Goal: Information Seeking & Learning: Learn about a topic

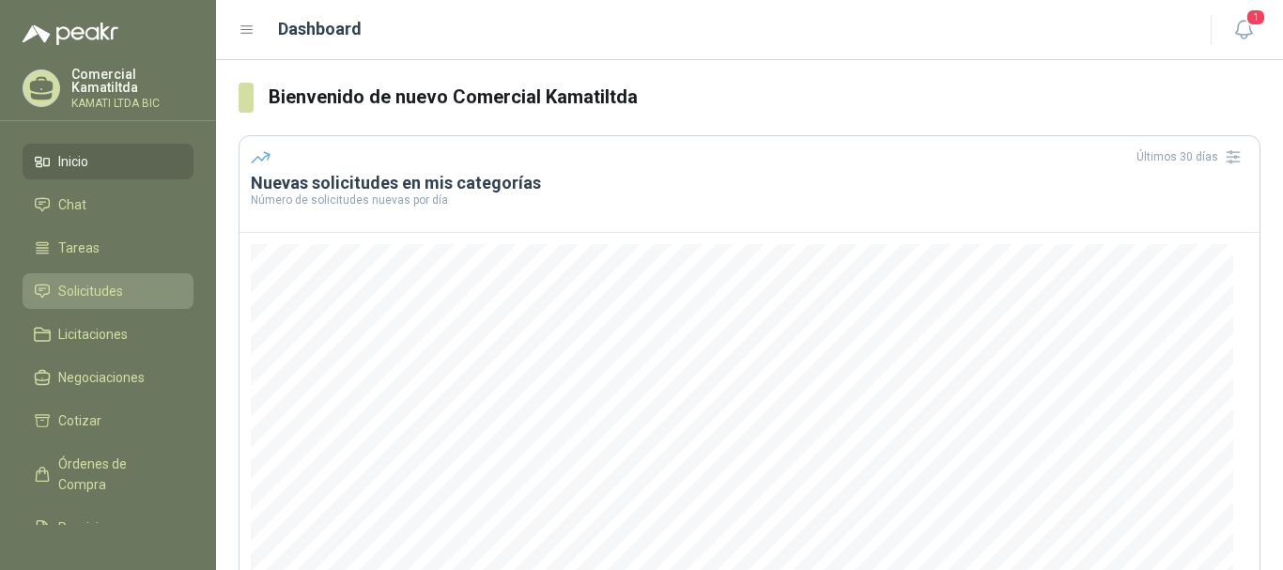
click at [87, 283] on span "Solicitudes" at bounding box center [90, 291] width 65 height 21
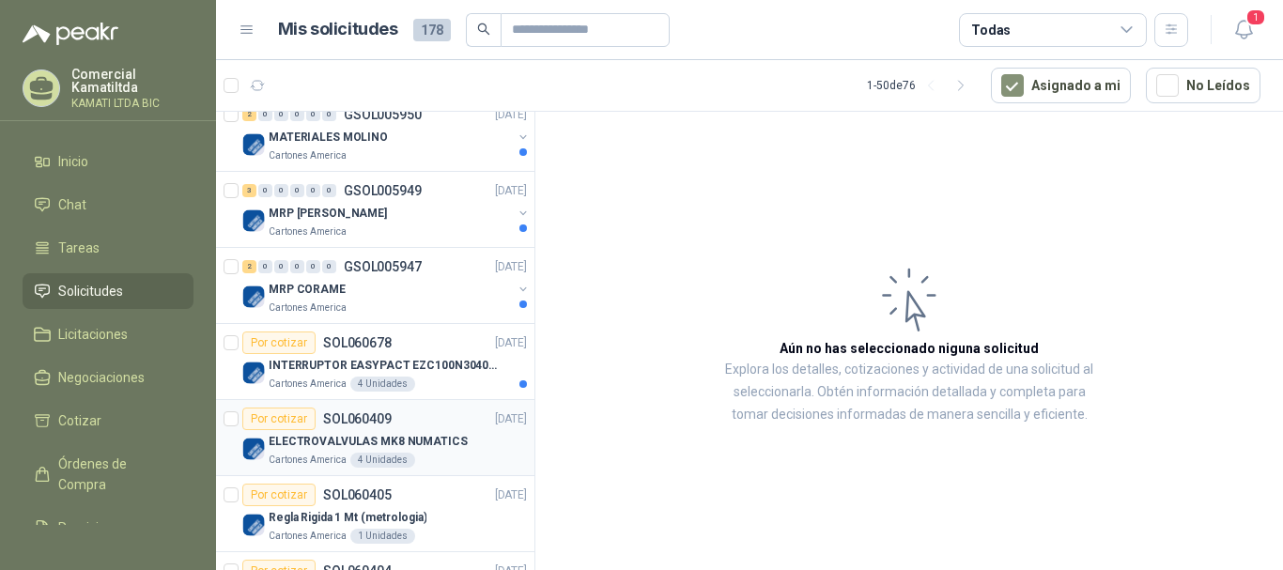
scroll to position [282, 0]
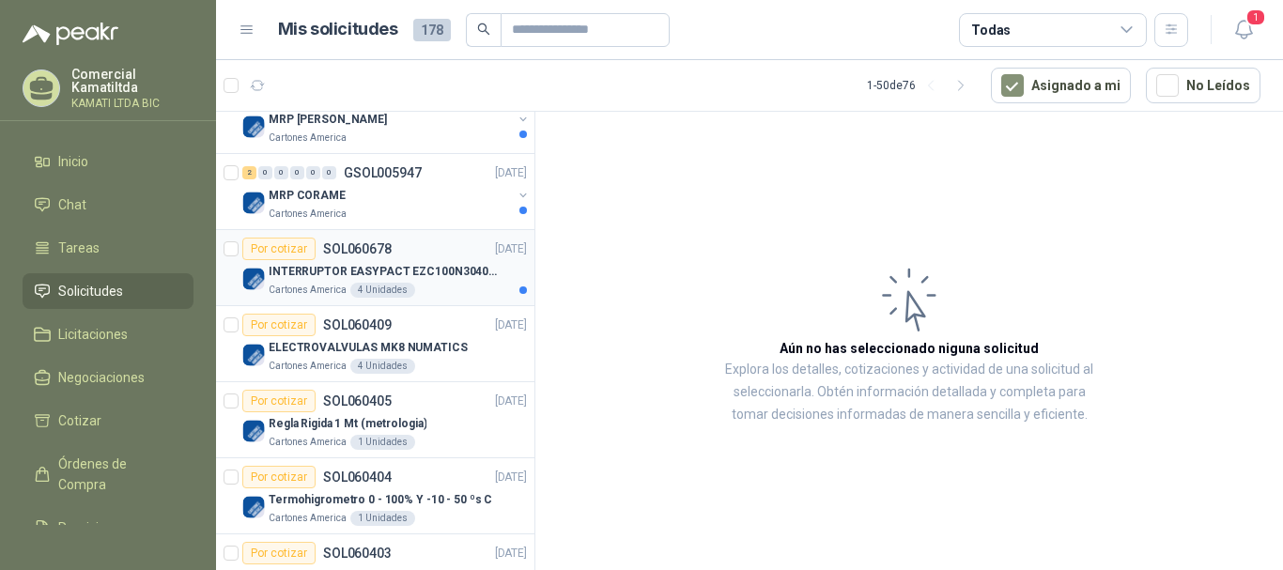
click at [454, 263] on p "INTERRUPTOR EASYPACT EZC100N3040C 40AMP 25K [PERSON_NAME]" at bounding box center [386, 272] width 234 height 18
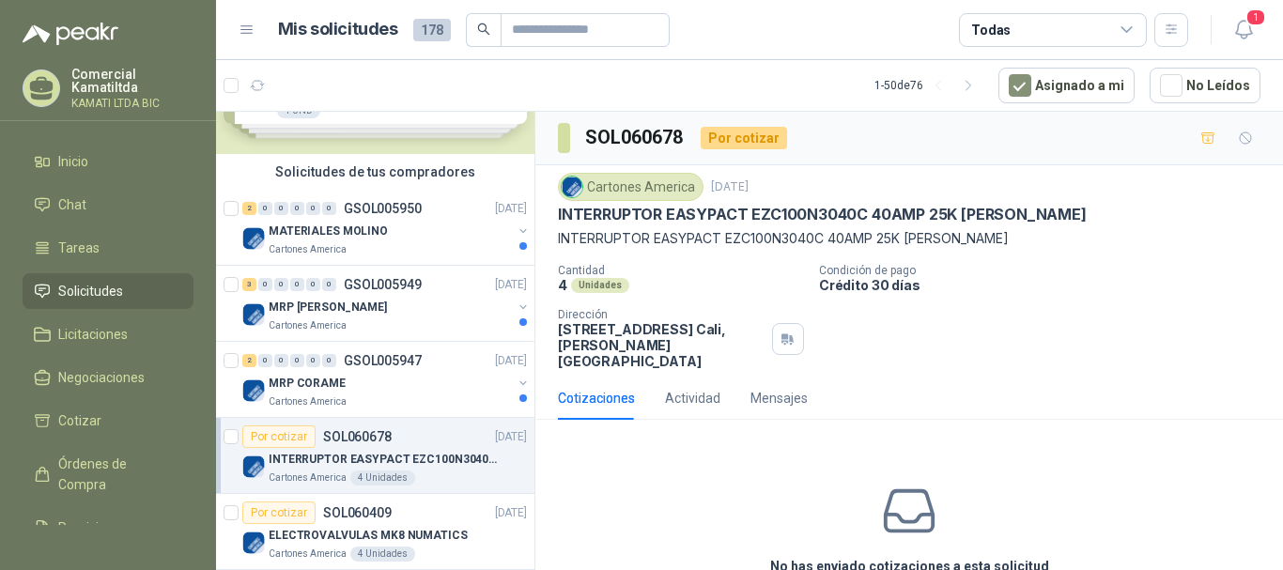
scroll to position [188, 0]
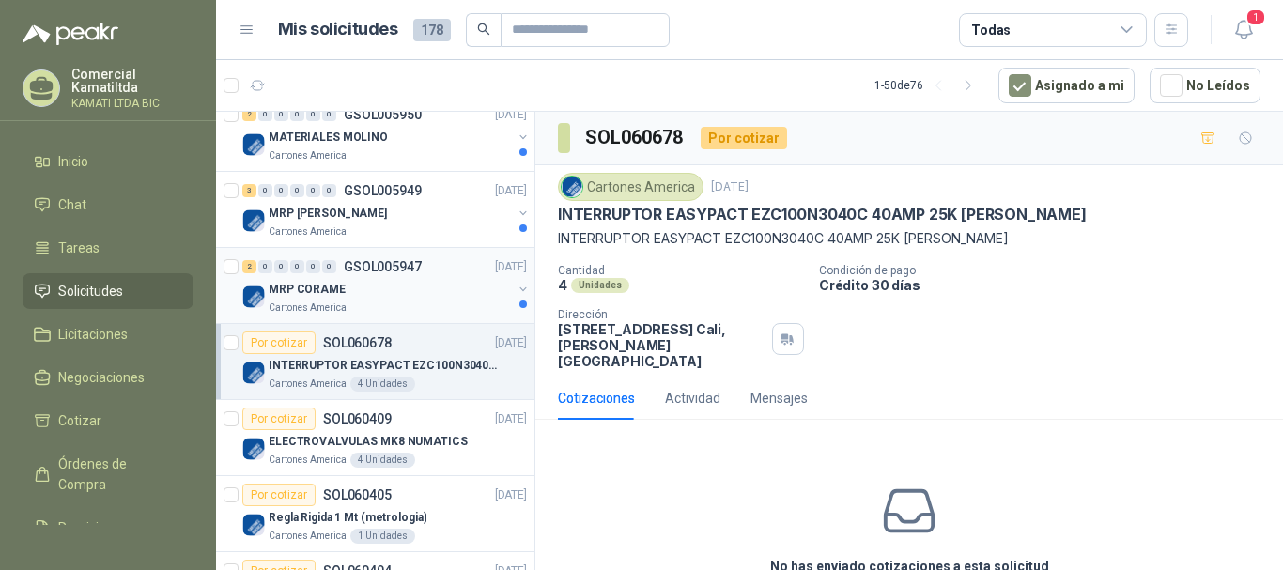
click at [401, 299] on div "MRP CORAME" at bounding box center [390, 289] width 243 height 23
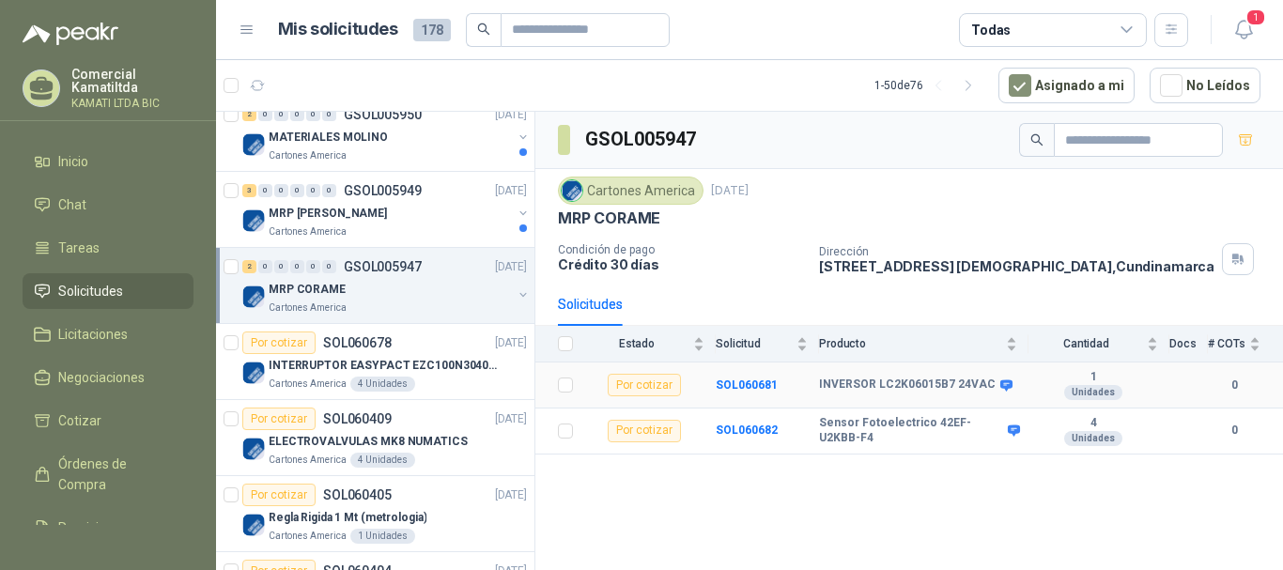
click at [842, 387] on b "INVERSOR LC2K06015B7 24VAC" at bounding box center [907, 385] width 177 height 15
click at [747, 388] on b "SOL060681" at bounding box center [747, 385] width 62 height 13
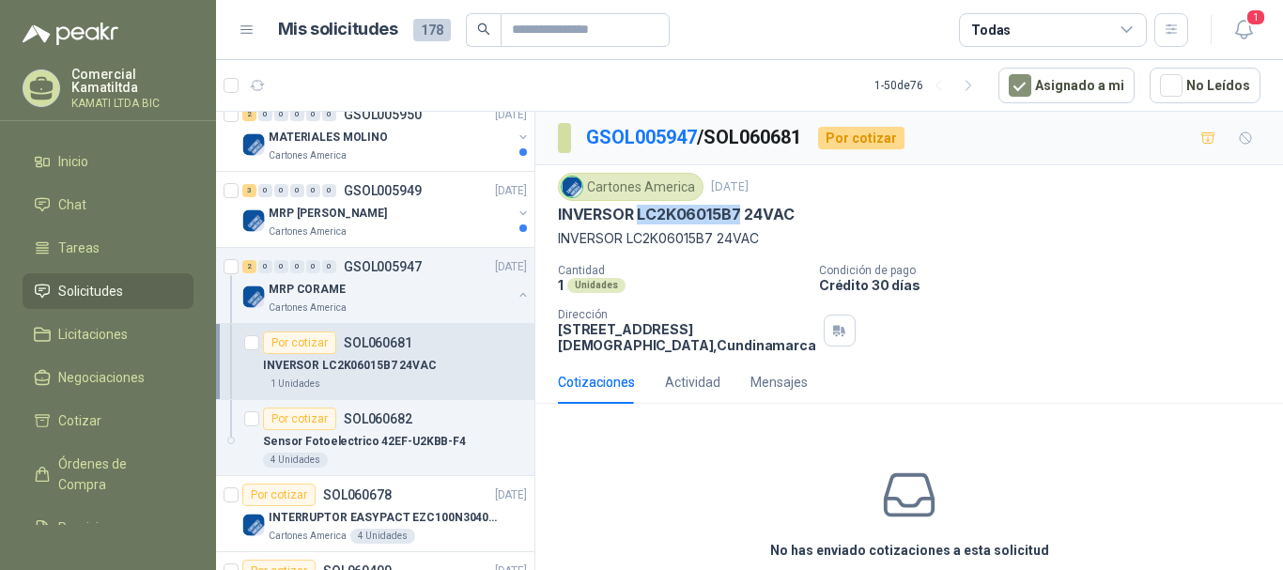
drag, startPoint x: 638, startPoint y: 217, endPoint x: 737, endPoint y: 216, distance: 99.6
click at [737, 216] on p "INVERSOR LC2K06015B7 24VAC" at bounding box center [676, 215] width 236 height 20
copy p "LC2K06015B7"
click at [410, 445] on p "Sensor Fotoelectrico 42EF-U2KBB-F4" at bounding box center [364, 442] width 203 height 18
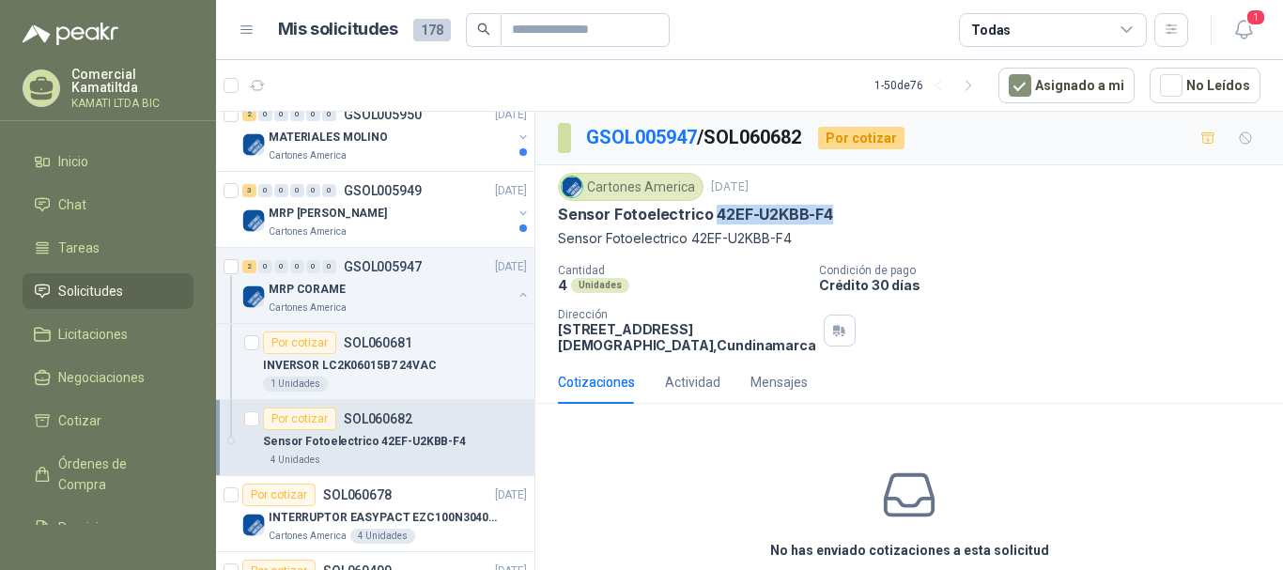
drag, startPoint x: 712, startPoint y: 210, endPoint x: 848, endPoint y: 210, distance: 136.2
click at [848, 210] on div "Sensor Fotoelectrico 42EF-U2KBB-F4" at bounding box center [909, 215] width 703 height 20
copy p "42EF-U2KBB-F4"
click at [759, 216] on p "Sensor Fotoelectrico 42EF-U2KBB-F4" at bounding box center [695, 215] width 275 height 20
click at [429, 214] on div "MRP [PERSON_NAME]" at bounding box center [390, 213] width 243 height 23
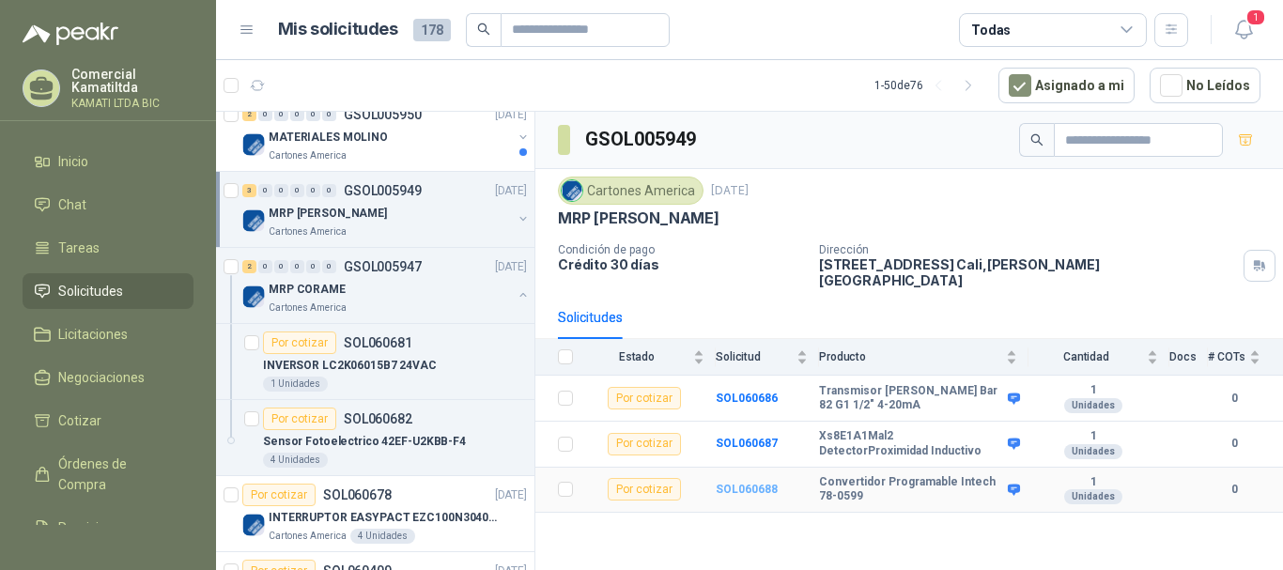
click at [752, 483] on b "SOL060688" at bounding box center [747, 489] width 62 height 13
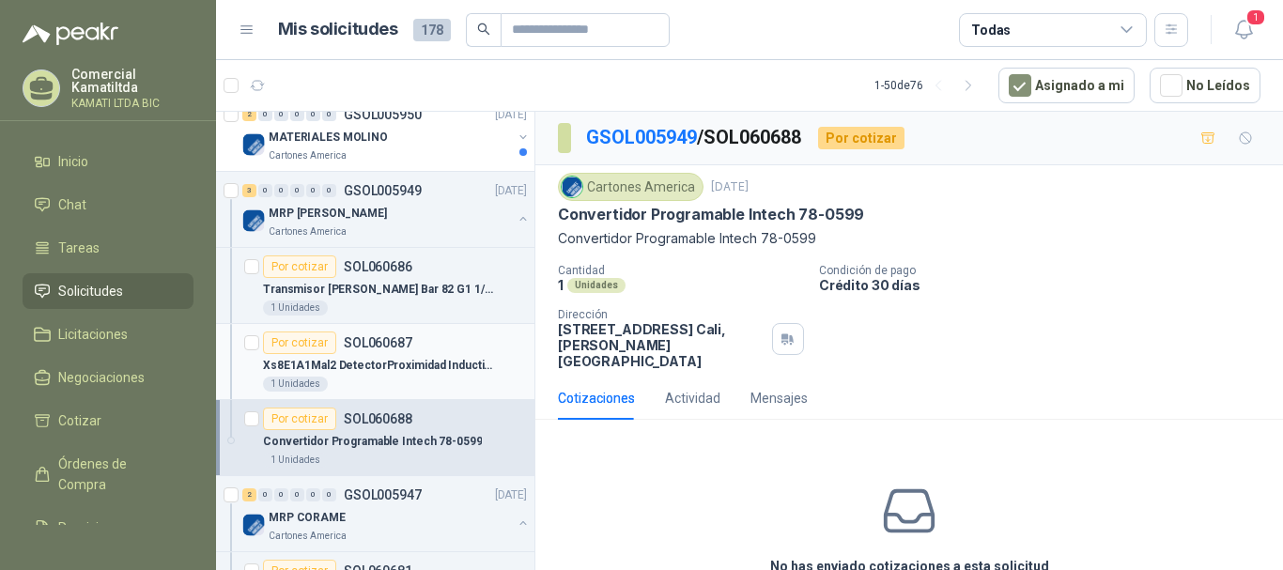
click at [433, 362] on p "Xs8E1A1Mal2 DetectorProximidad Inductivo" at bounding box center [380, 366] width 234 height 18
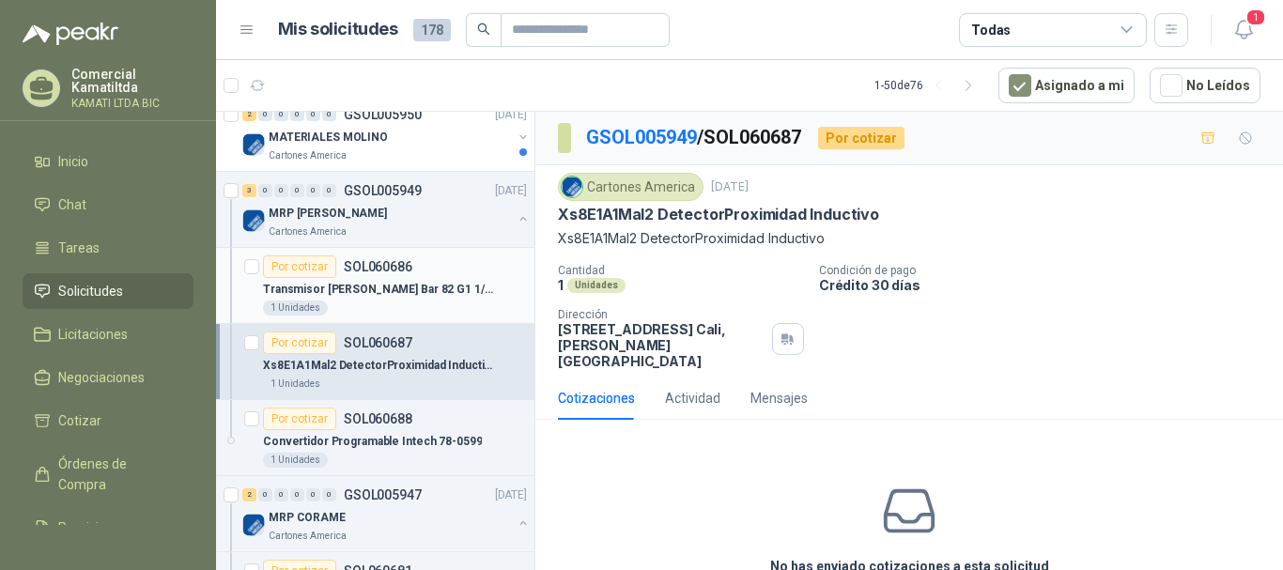
click at [454, 291] on p "Transmisor [PERSON_NAME] Bar 82 G1 1/2" 4-20mA" at bounding box center [380, 290] width 234 height 18
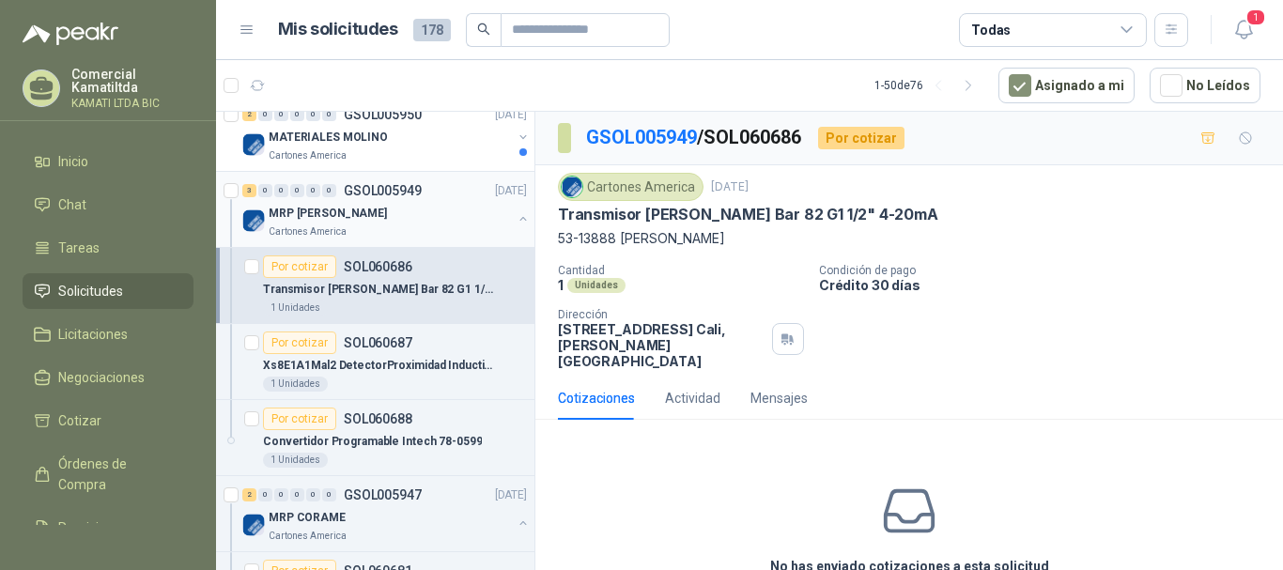
scroll to position [94, 0]
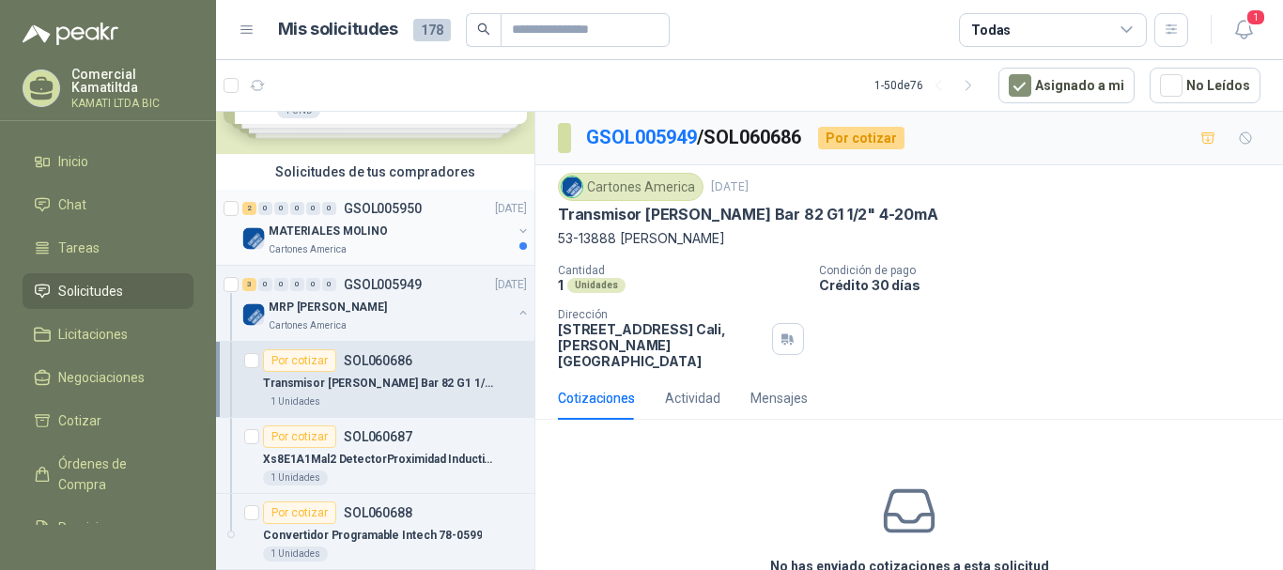
click at [413, 257] on div "2 0 0 0 0 0 GSOL005950 [DATE] MATERIALES MOLINO Cartones America" at bounding box center [375, 228] width 318 height 76
click at [423, 241] on div "MATERIALES MOLINO" at bounding box center [390, 231] width 243 height 23
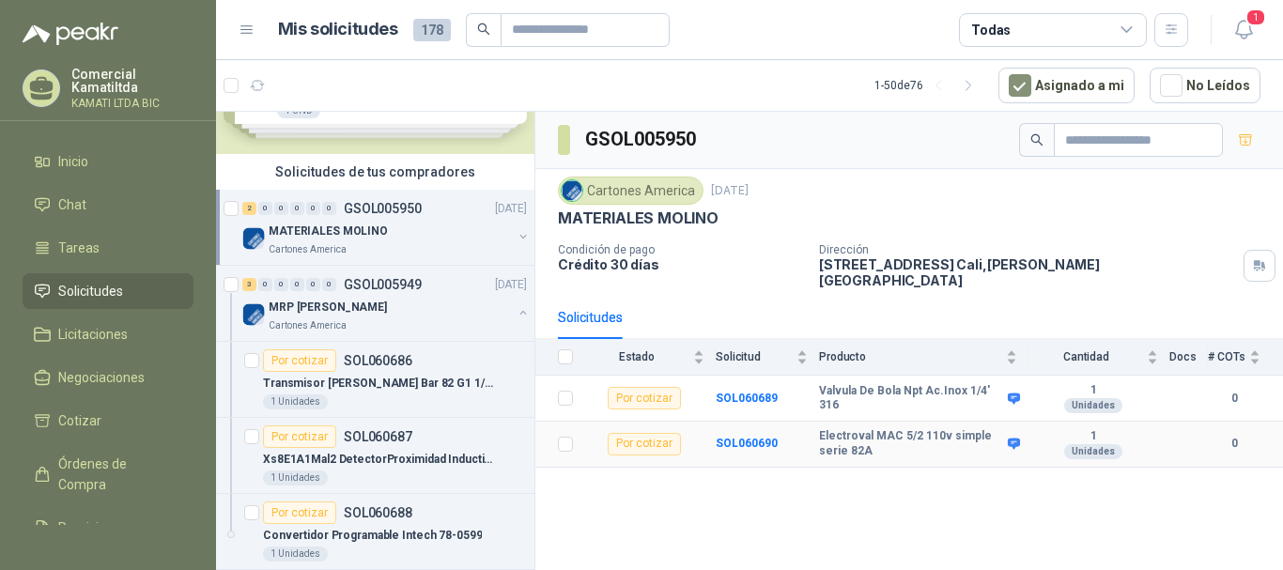
click at [949, 438] on b "Electroval MAC 5/2 110v simple serie 82A" at bounding box center [911, 443] width 184 height 29
click at [948, 429] on b "Electroval MAC 5/2 110v simple serie 82A" at bounding box center [911, 443] width 184 height 29
click at [908, 429] on b "Electroval MAC 5/2 110v simple serie 82A" at bounding box center [911, 443] width 184 height 29
click at [844, 429] on b "Electroval MAC 5/2 110v simple serie 82A" at bounding box center [911, 443] width 184 height 29
click at [755, 437] on b "SOL060690" at bounding box center [747, 443] width 62 height 13
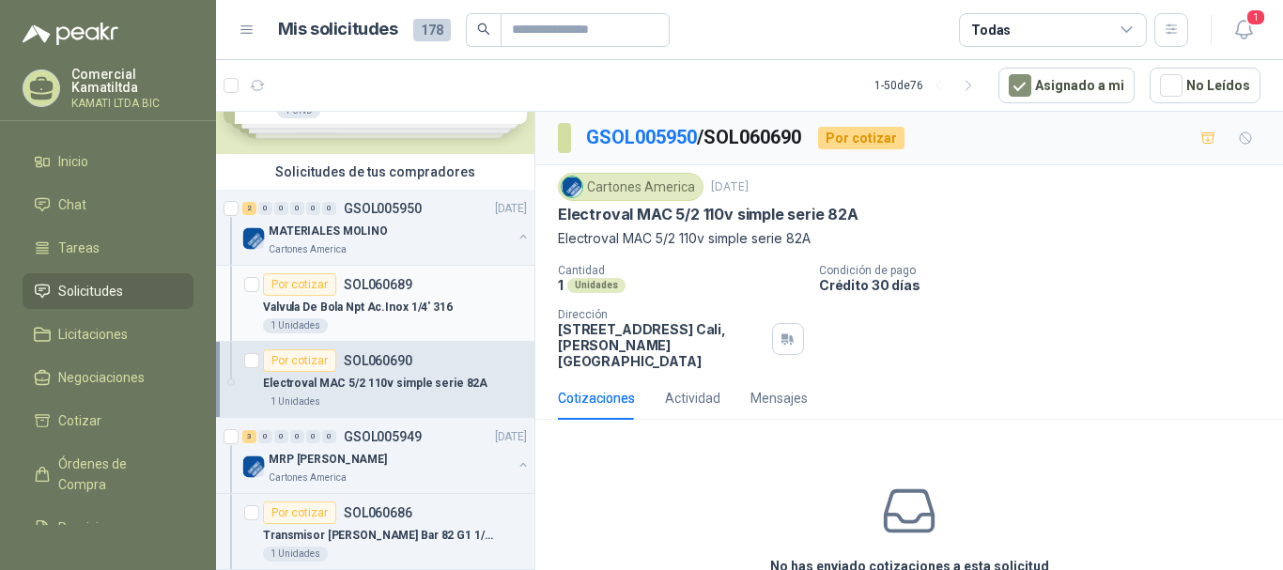
click at [408, 310] on p "Valvula De Bola Npt Ac.Inox 1/4' 316" at bounding box center [358, 308] width 190 height 18
